Goal: Task Accomplishment & Management: Complete application form

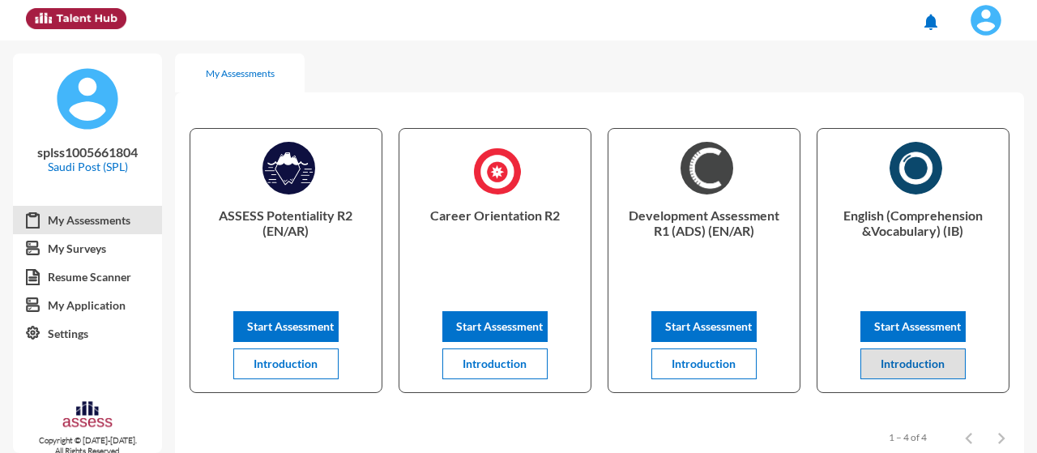
scroll to position [36, 0]
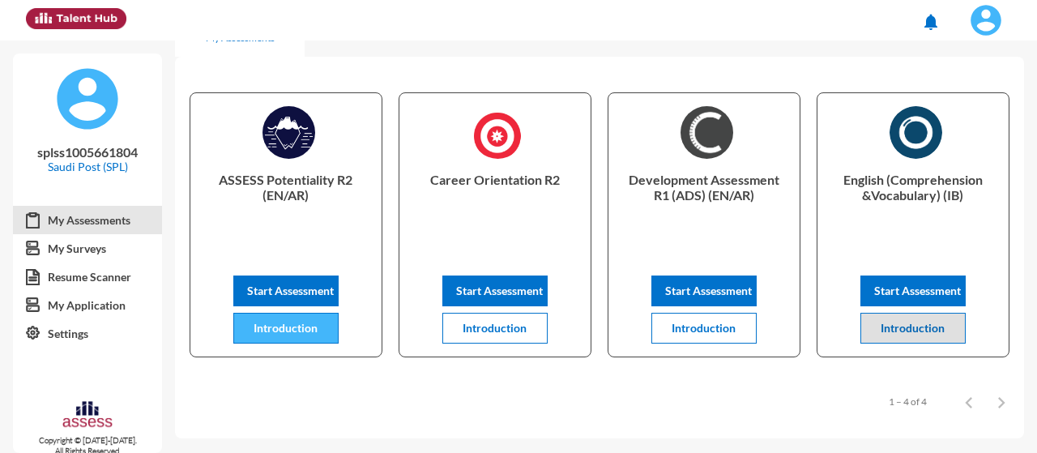
click at [264, 330] on span "Introduction" at bounding box center [286, 328] width 64 height 14
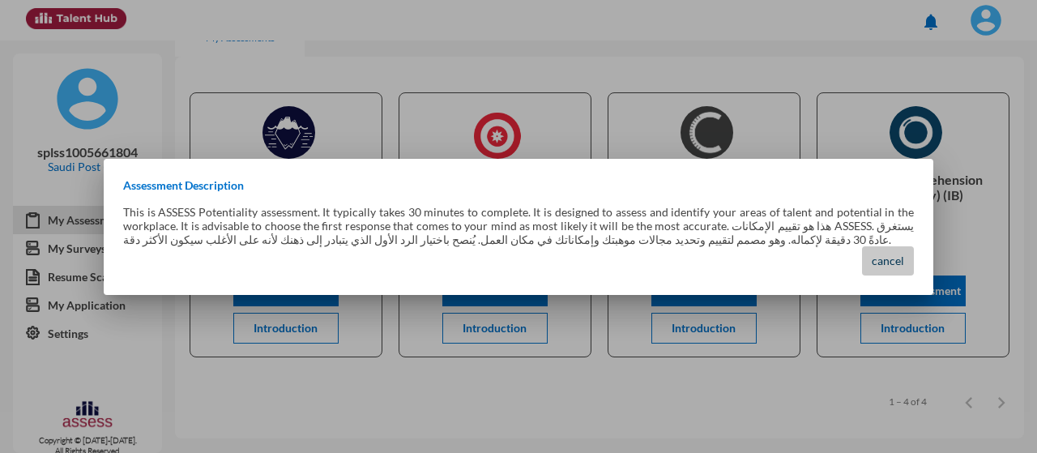
click at [891, 257] on span "cancel" at bounding box center [888, 261] width 32 height 14
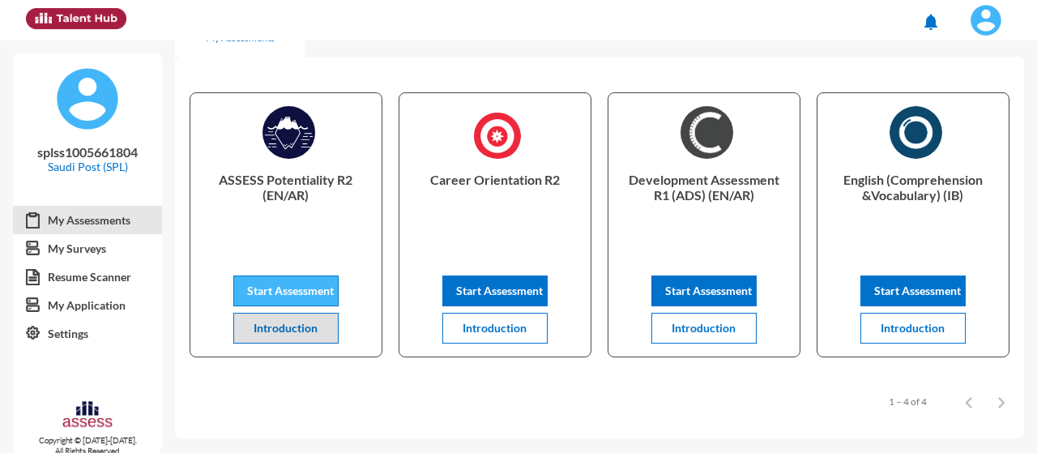
click at [275, 294] on span "Start Assessment" at bounding box center [290, 291] width 87 height 14
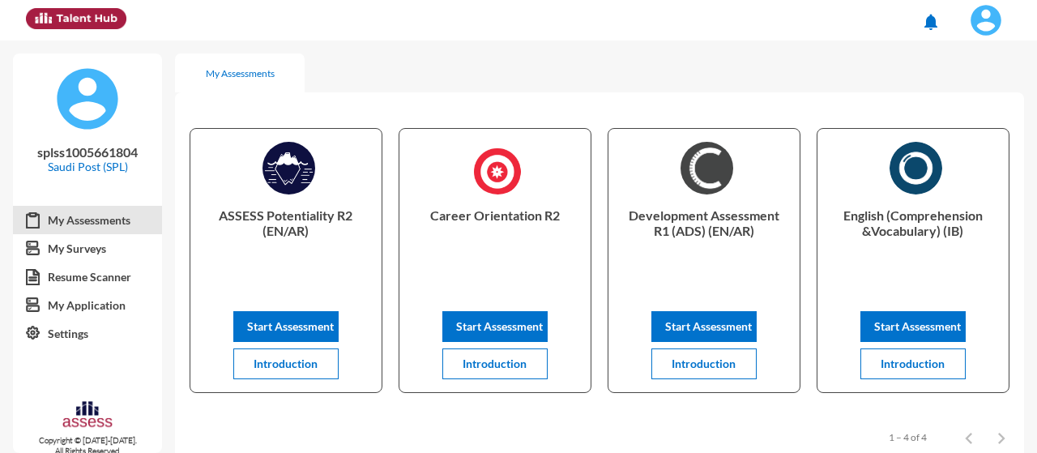
scroll to position [36, 0]
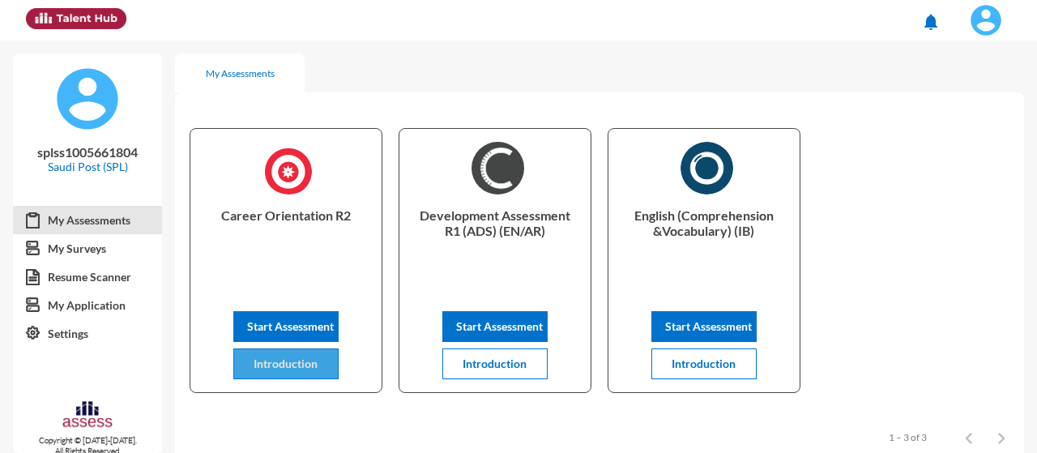
click at [287, 372] on button "Introduction" at bounding box center [285, 363] width 105 height 31
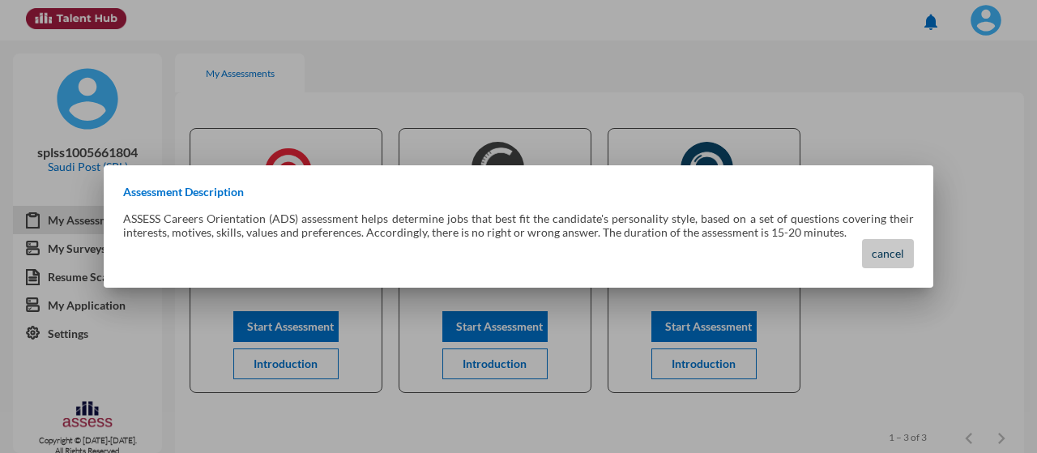
click at [880, 257] on span "cancel" at bounding box center [888, 253] width 32 height 14
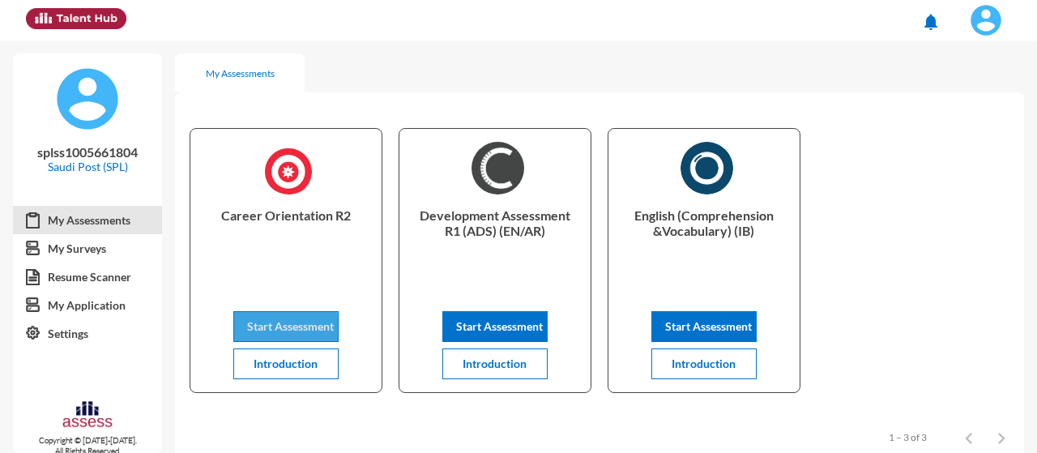
click at [257, 331] on span "Start Assessment" at bounding box center [290, 326] width 87 height 14
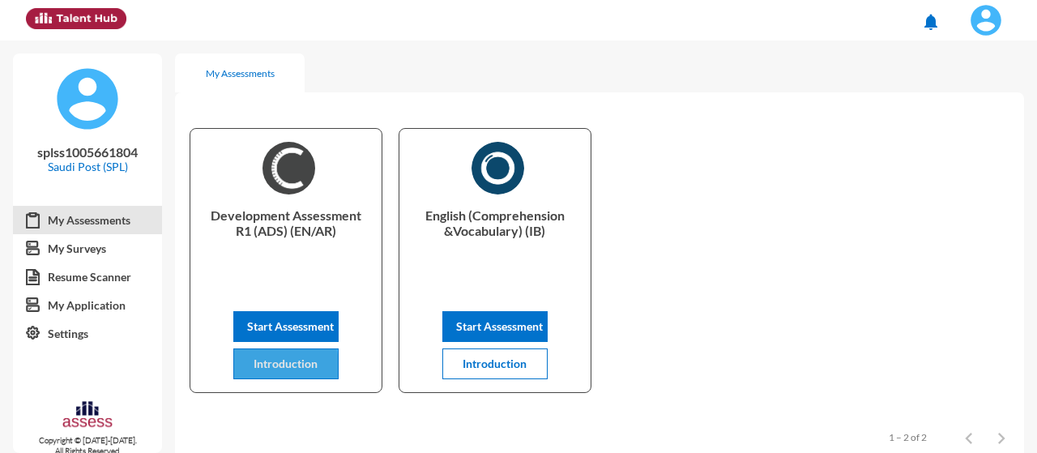
click at [267, 366] on span "Introduction" at bounding box center [286, 363] width 64 height 14
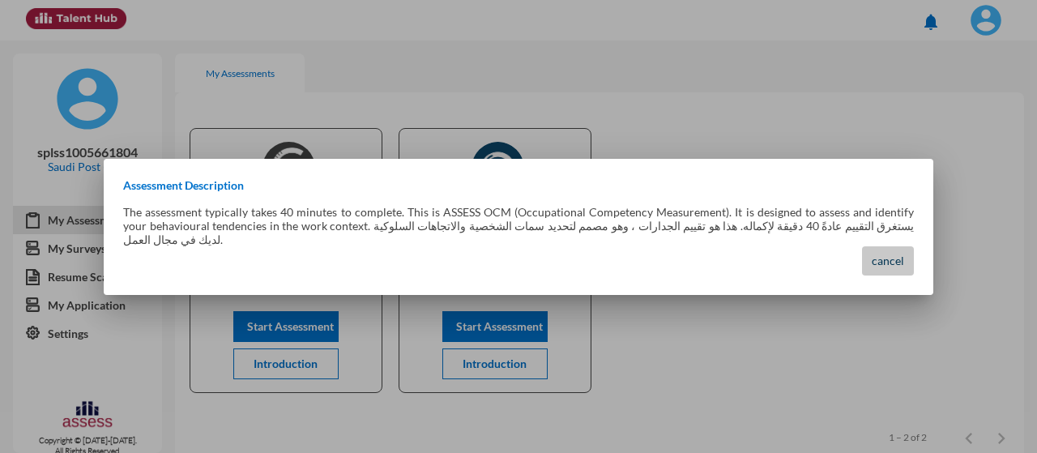
click at [875, 254] on span "cancel" at bounding box center [888, 261] width 32 height 14
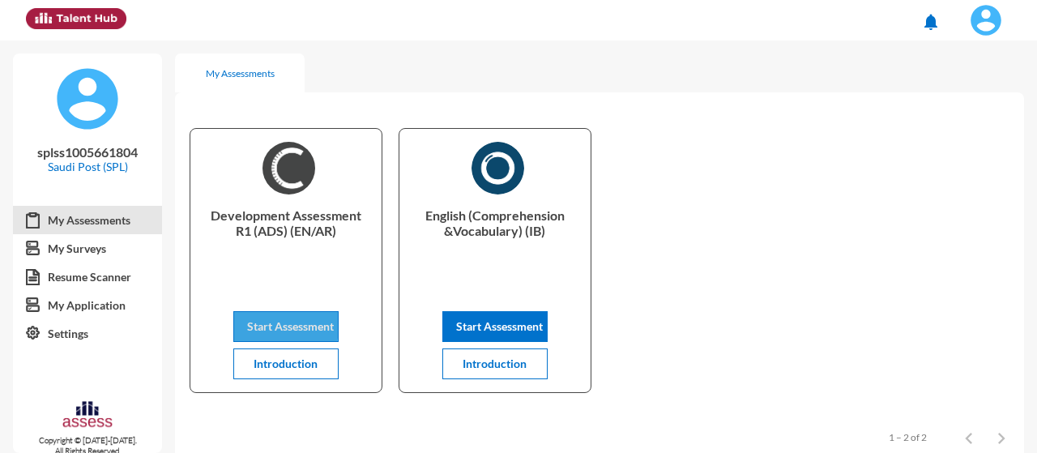
click at [274, 320] on span "Start Assessment" at bounding box center [290, 326] width 87 height 14
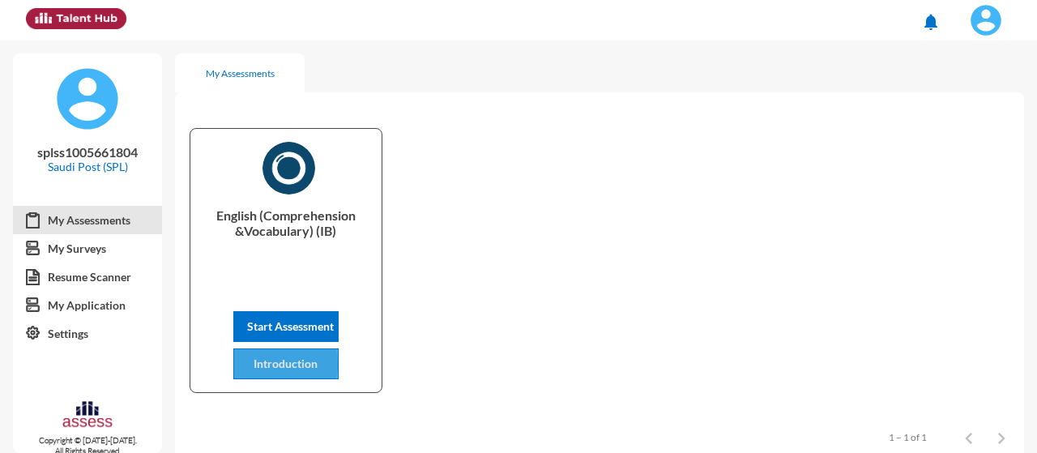
click at [267, 364] on span "Introduction" at bounding box center [286, 363] width 64 height 14
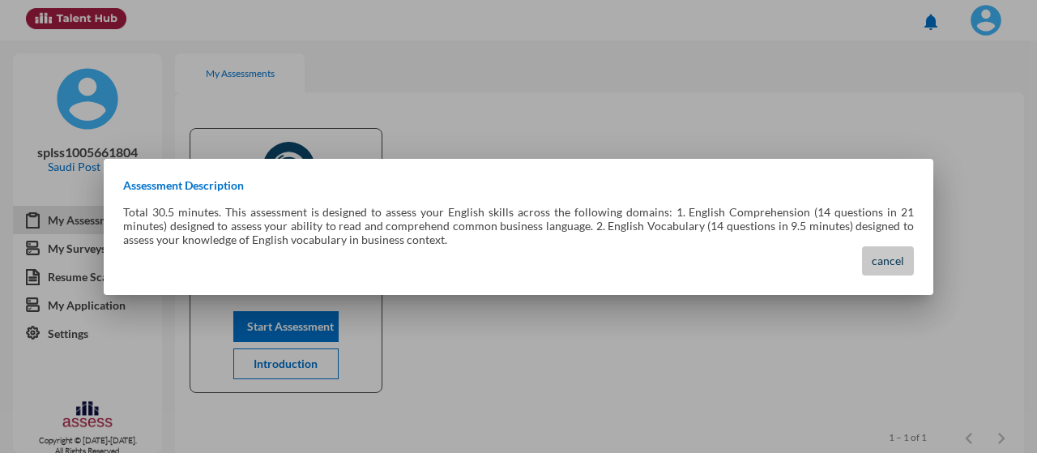
click at [890, 260] on span "cancel" at bounding box center [888, 261] width 32 height 14
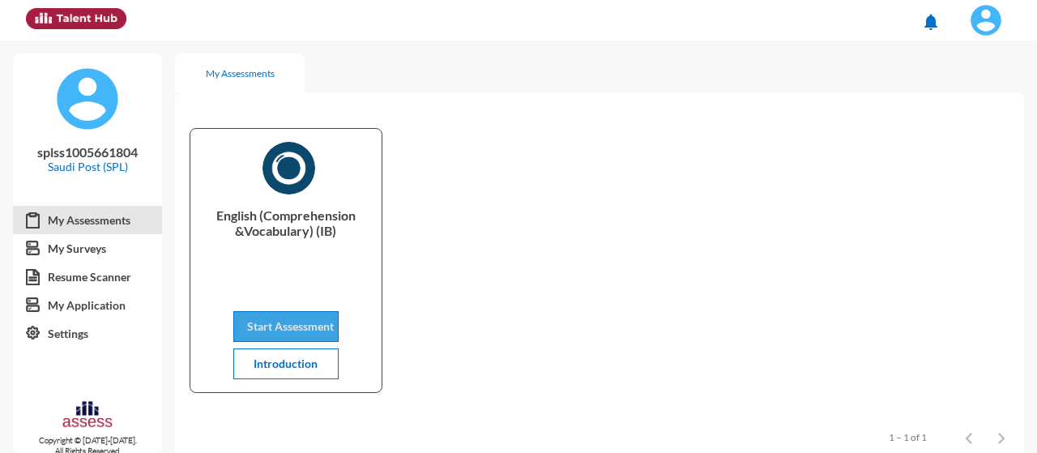
click at [297, 327] on span "Start Assessment" at bounding box center [290, 326] width 87 height 14
